Goal: Contribute content

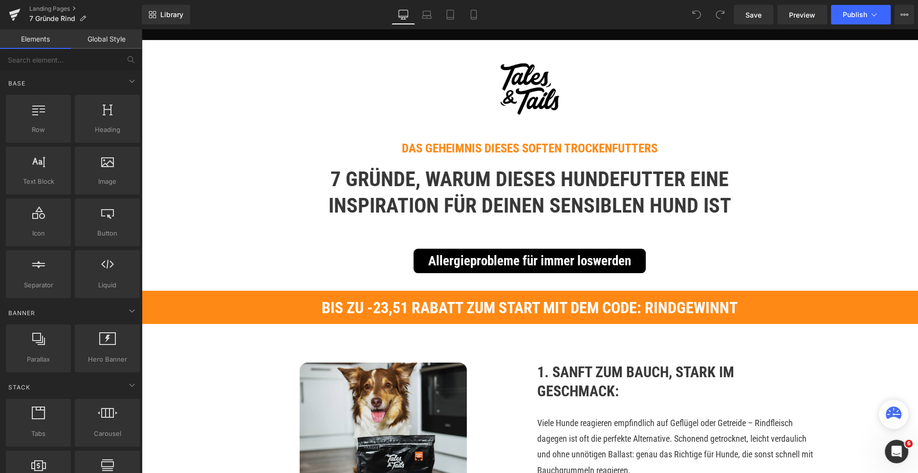
scroll to position [75, 0]
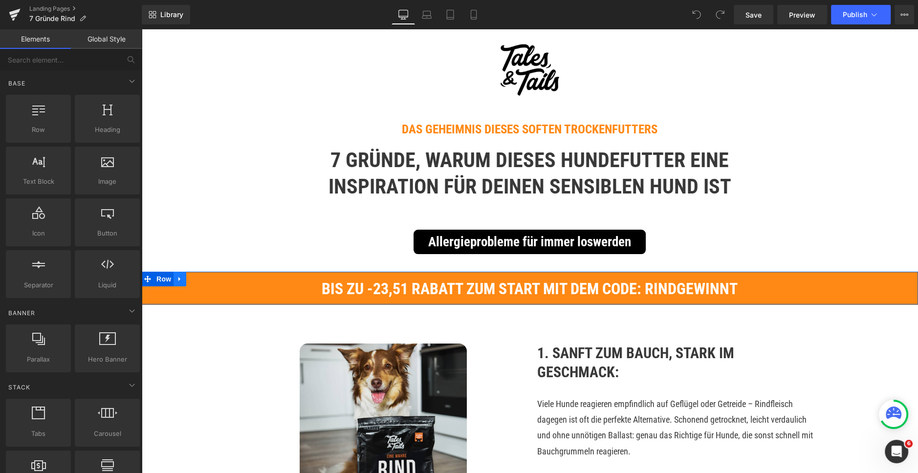
click at [177, 278] on icon at bounding box center [180, 279] width 7 height 7
click at [203, 279] on icon at bounding box center [205, 279] width 7 height 7
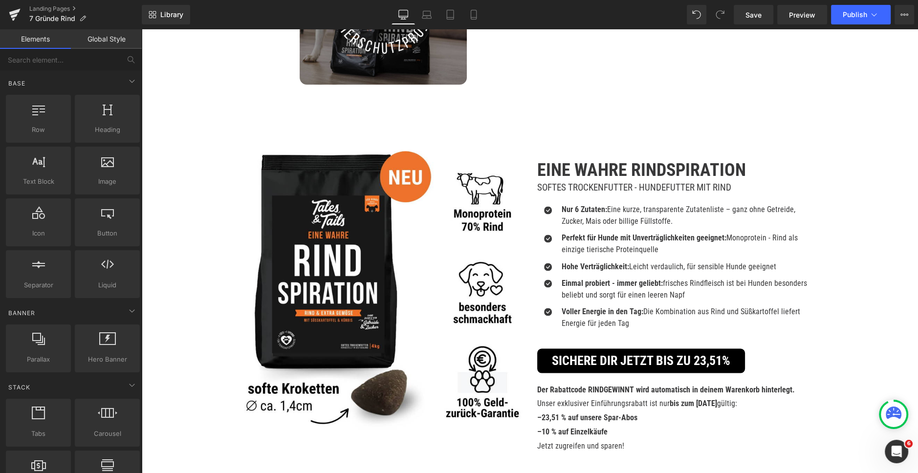
scroll to position [1791, 0]
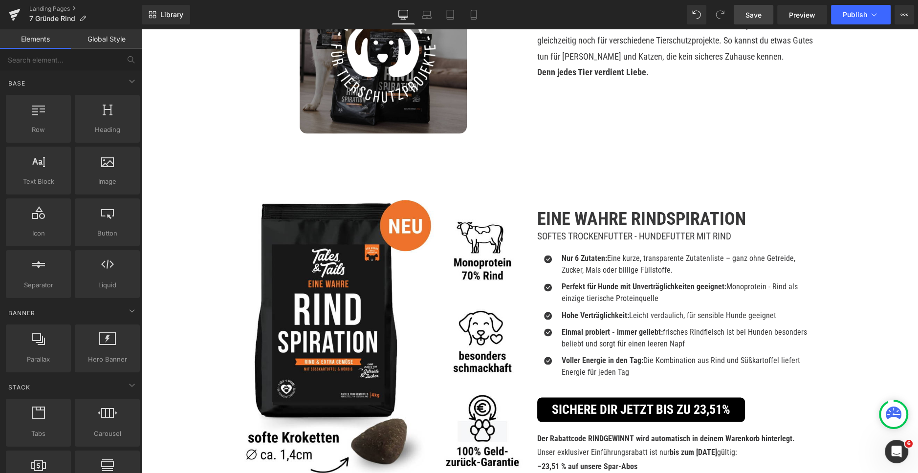
click at [757, 17] on span "Save" at bounding box center [754, 15] width 16 height 10
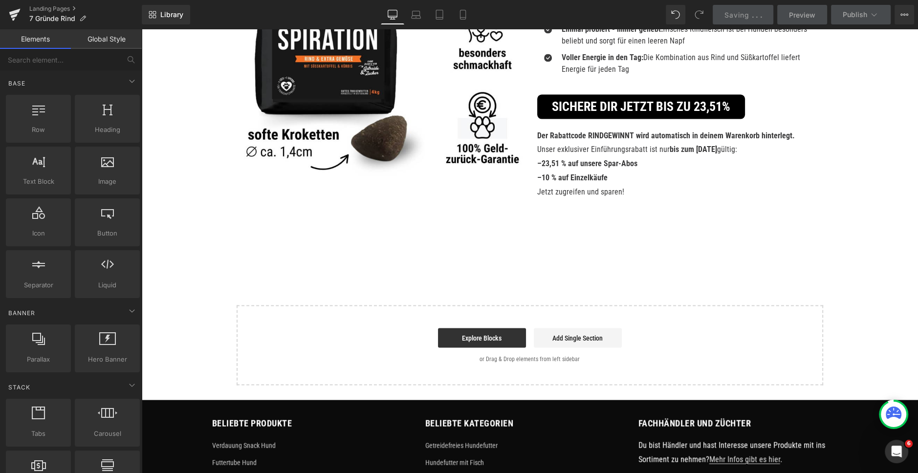
scroll to position [2032, 0]
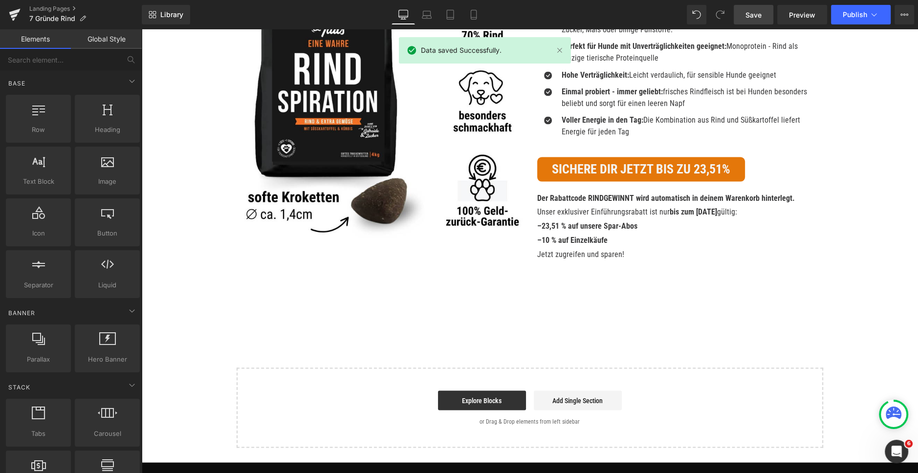
click at [613, 168] on link "Sichere dir jetzt bis zu 23,51%" at bounding box center [641, 169] width 208 height 24
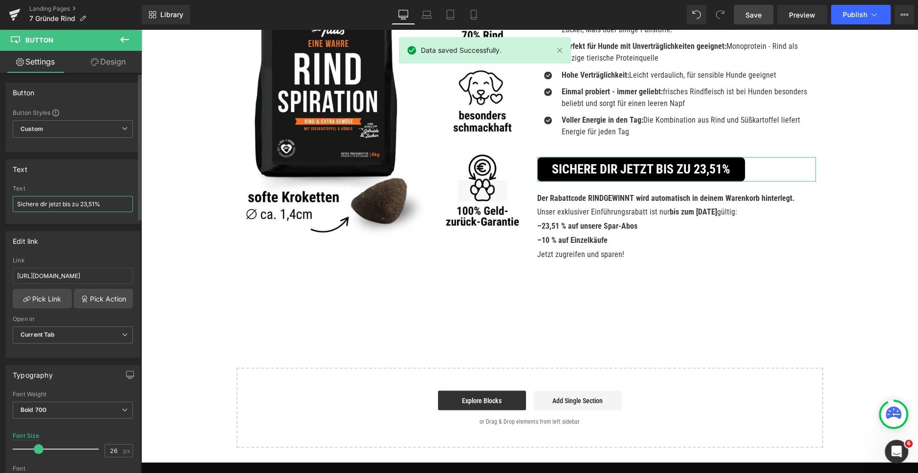
click at [62, 202] on input "Sichere dir jetzt bis zu 23,51%" at bounding box center [73, 204] width 120 height 16
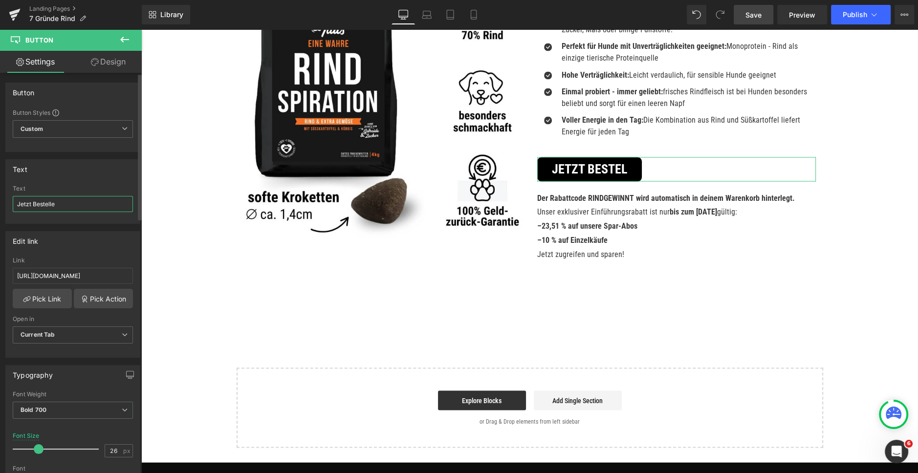
type input "Jetzt Bestellen"
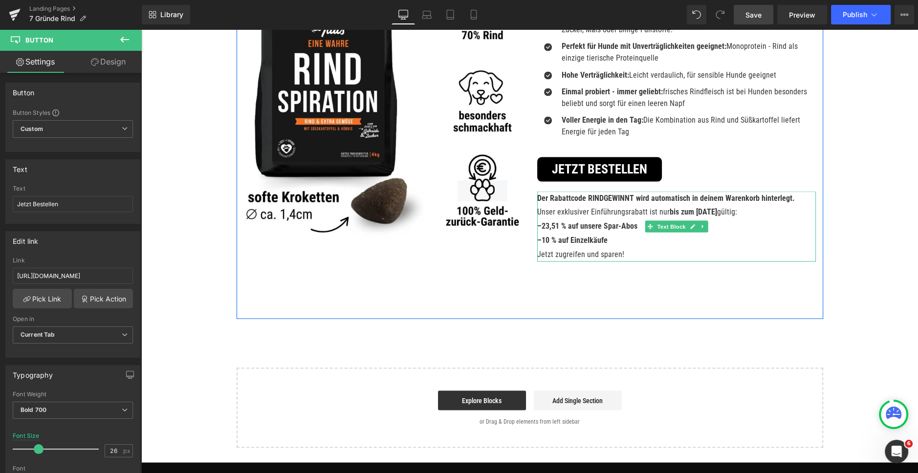
click at [594, 239] on span "–10 % auf Einzelkäufe" at bounding box center [572, 239] width 70 height 9
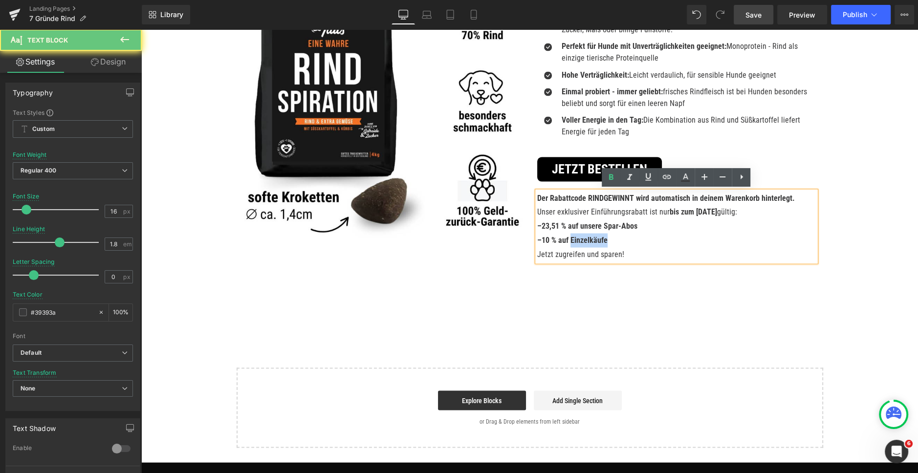
click at [594, 239] on span "–10 % auf Einzelkäufe" at bounding box center [572, 239] width 70 height 9
click at [550, 294] on div "Image EIne Wahre Rindspiration Heading Softes Trockenfutter - Hundefutter mit R…" at bounding box center [530, 120] width 587 height 396
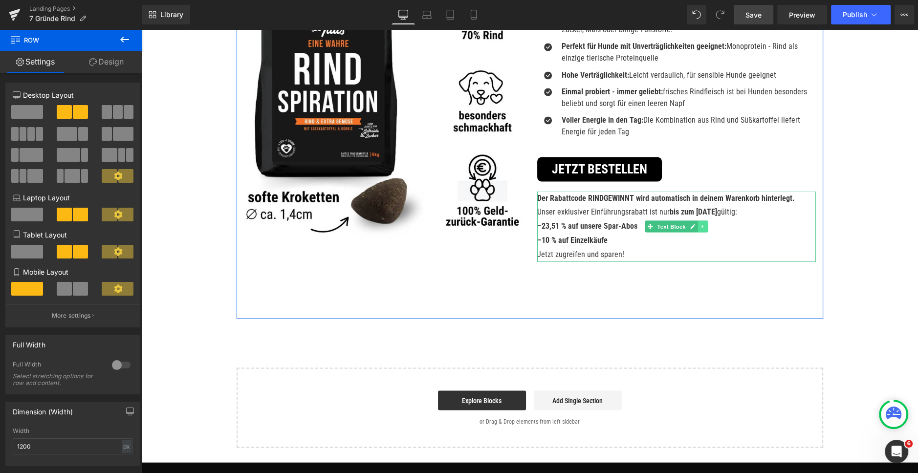
click at [704, 225] on icon at bounding box center [702, 226] width 5 height 6
click at [708, 227] on icon at bounding box center [707, 225] width 5 height 5
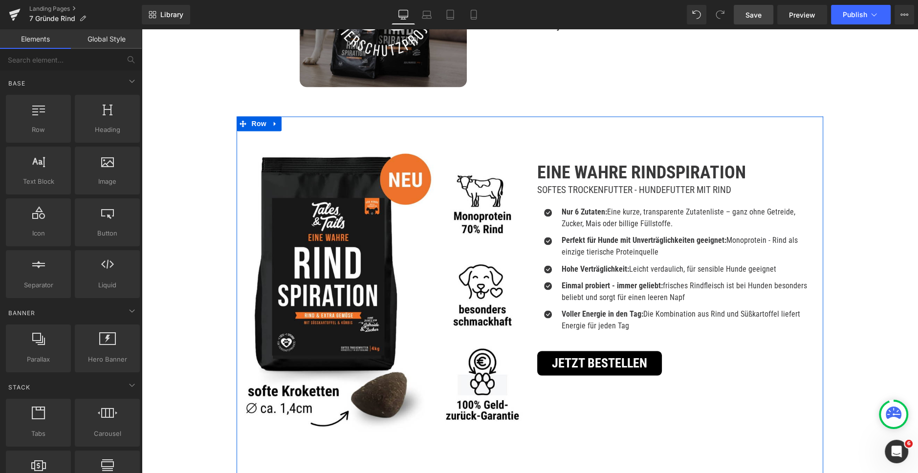
scroll to position [1776, 0]
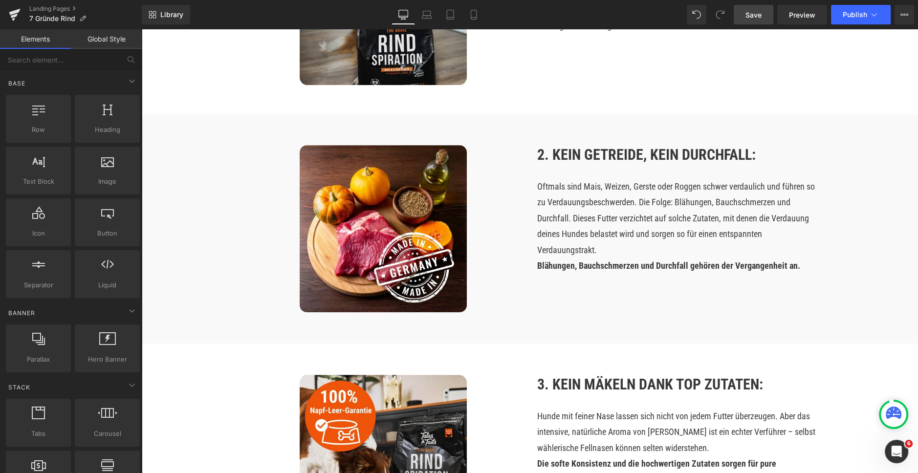
click at [755, 16] on span "Save" at bounding box center [754, 15] width 16 height 10
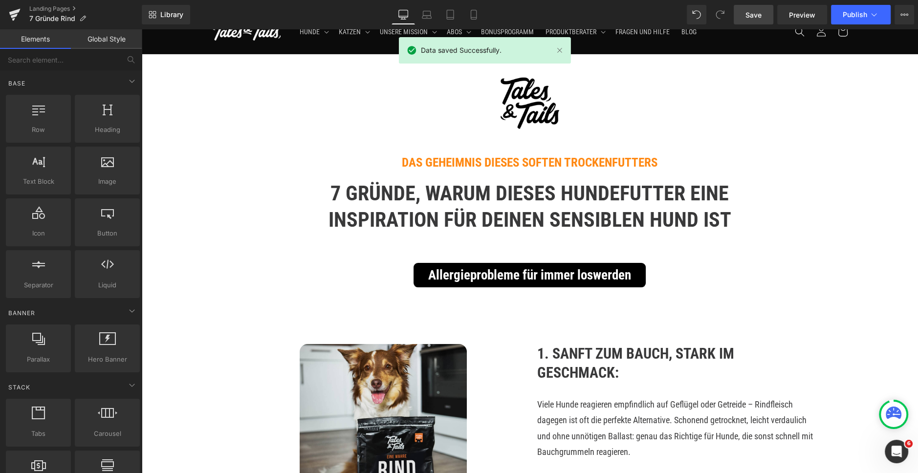
scroll to position [43, 0]
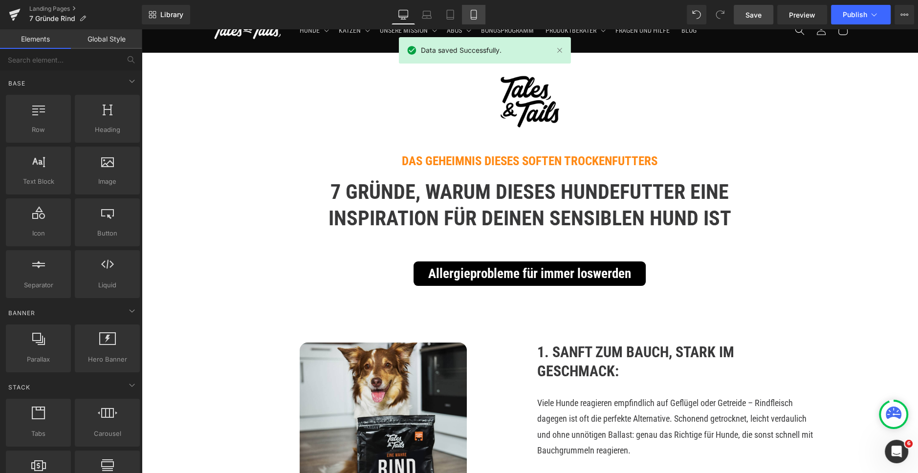
click at [475, 18] on icon at bounding box center [473, 18] width 5 height 0
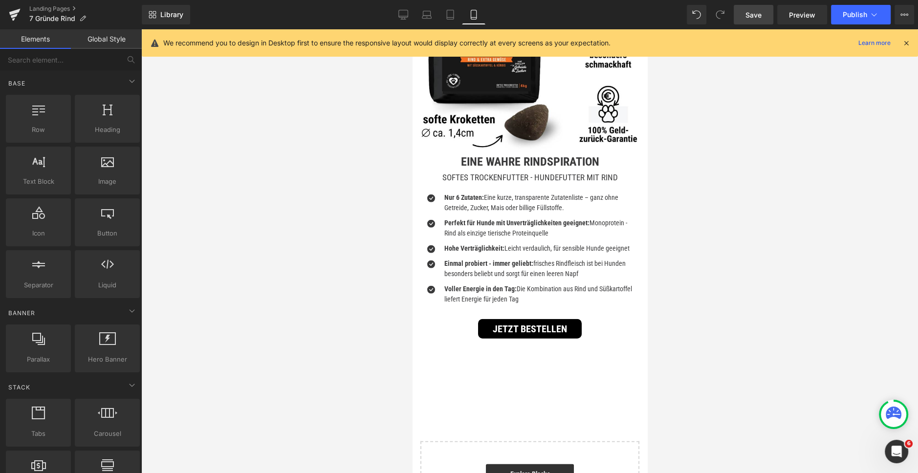
scroll to position [2775, 0]
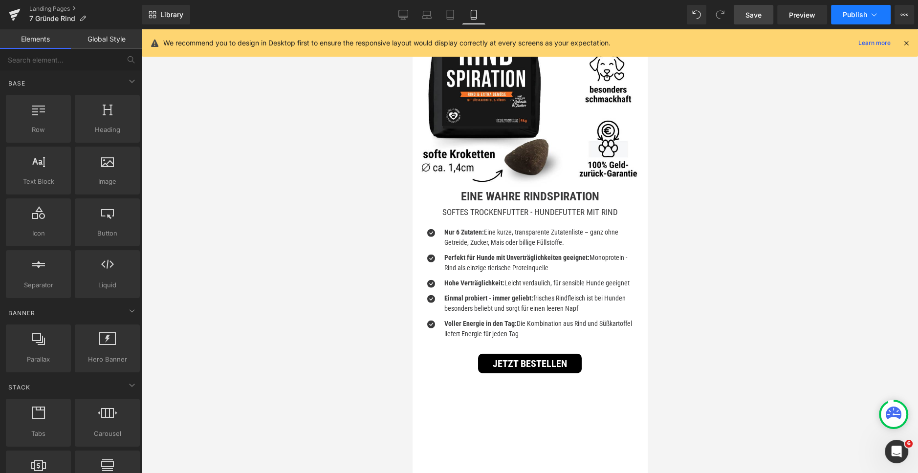
click at [875, 7] on button "Publish" at bounding box center [861, 15] width 60 height 20
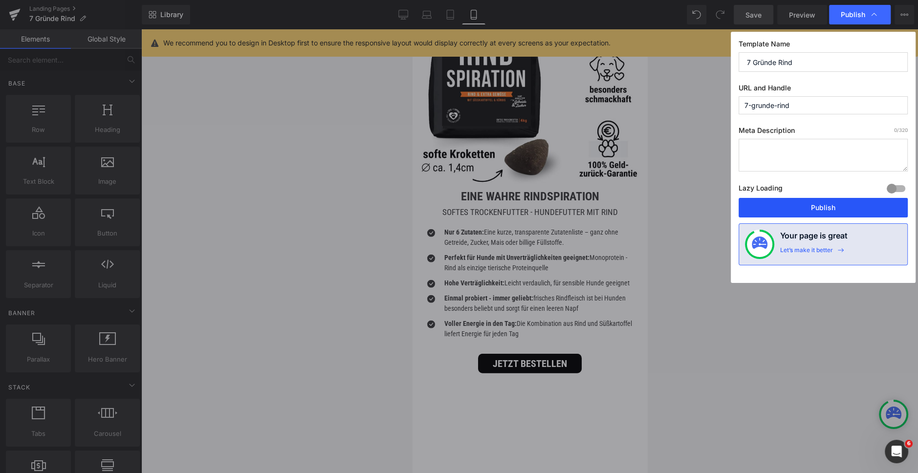
click at [800, 209] on button "Publish" at bounding box center [823, 208] width 169 height 20
